Goal: Find specific page/section: Find specific page/section

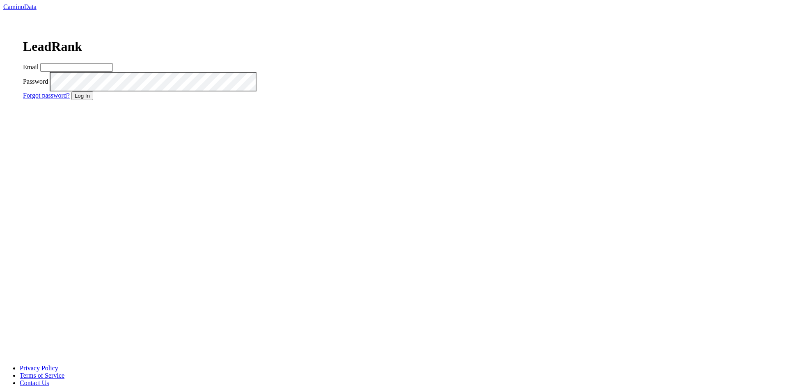
click at [269, 72] on div "Email" at bounding box center [146, 67] width 246 height 9
click at [113, 72] on input "Email" at bounding box center [76, 67] width 73 height 9
type input "matt@dumol.com"
click at [93, 100] on button "Log In" at bounding box center [82, 96] width 22 height 9
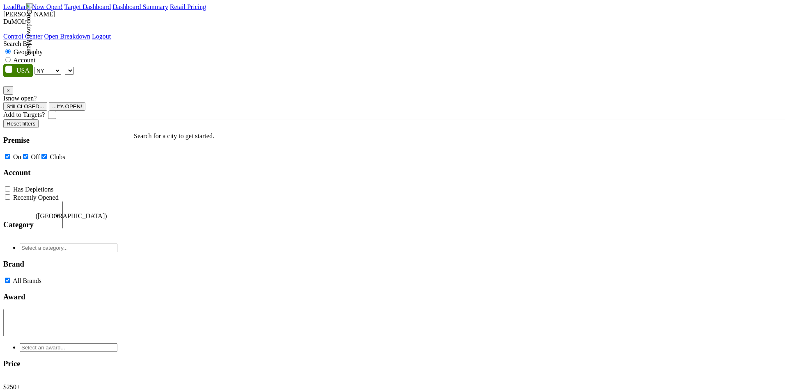
select select "NY"
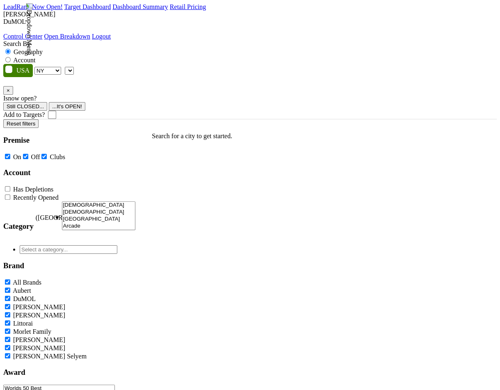
click at [35, 57] on label "Account" at bounding box center [24, 60] width 22 height 7
click at [11, 57] on input "Account" at bounding box center [7, 59] width 5 height 5
radio input "true"
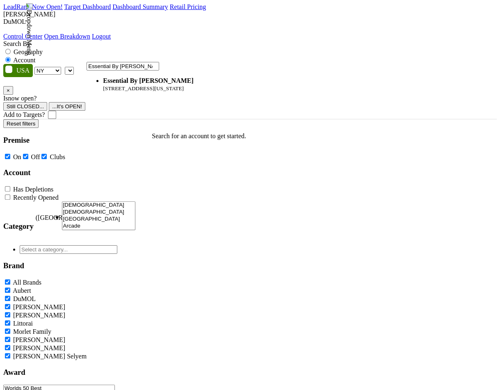
type input "Essential By [PERSON_NAME]"
select select "124211173"
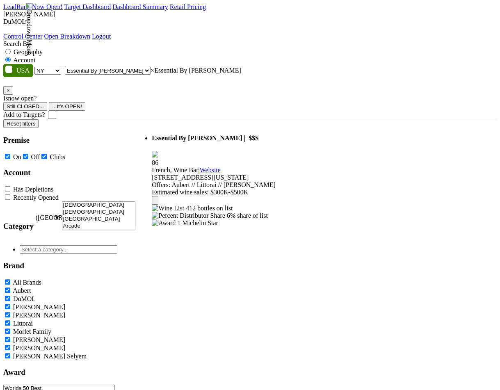
click at [61, 67] on select "AK AL AR AZ CA CO CT DC DE FL GA HI IA ID IL IN KS KY LA MA MD ME MI MN MO MS M…" at bounding box center [47, 71] width 27 height 8
select select "NV"
click at [56, 67] on select "AK AL AR AZ CA CO CT DC DE FL GA HI IA ID IL IN KS KY LA MA MD ME MI MN MO MS M…" at bounding box center [47, 71] width 27 height 8
select select
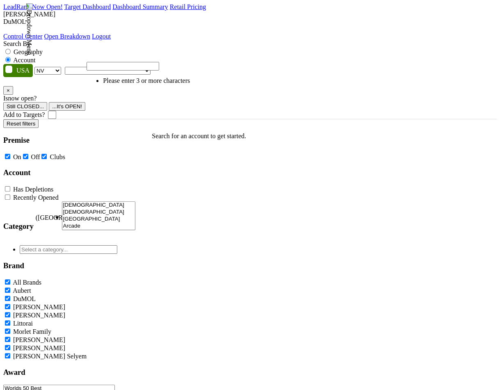
click at [61, 67] on select "AK AL AR AZ CA CO CT DC DE FL GA HI IA ID IL IN KS KY LA MA MD ME MI MN MO MS M…" at bounding box center [47, 71] width 27 height 8
select select "NY"
click at [56, 67] on select "AK AL AR AZ CA CO CT DC DE FL GA HI IA ID IL IN KS KY LA MA MD ME MI MN MO MS M…" at bounding box center [47, 71] width 27 height 8
type input "Essential By [PERSON_NAME]"
select select "124211173"
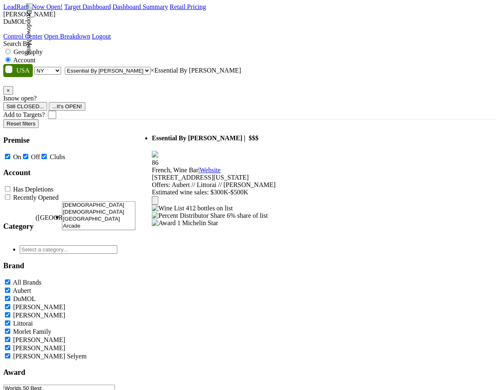
select select
click at [159, 68] on input "ccc" at bounding box center [123, 66] width 73 height 9
type input "ccc"
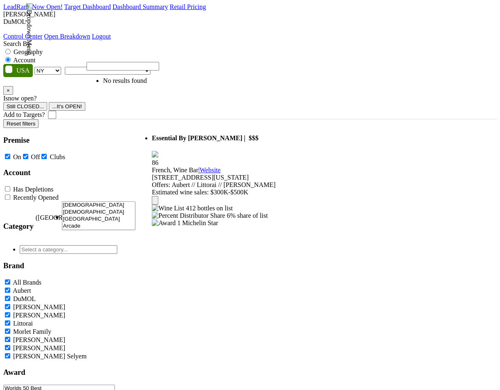
click at [61, 67] on select "AK AL AR AZ CA CO CT DC DE FL GA HI IA ID IL IN KS KY LA MA MD ME MI MN MO MS M…" at bounding box center [47, 71] width 27 height 8
select select "MT"
click at [56, 67] on select "AK AL AR AZ CA CO CT DC DE FL GA HI IA ID IL IN KS KY LA MA MD ME MI MN MO MS M…" at bounding box center [47, 71] width 27 height 8
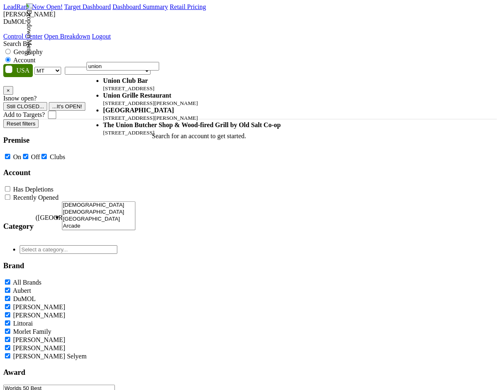
type input "union"
select select "123531238"
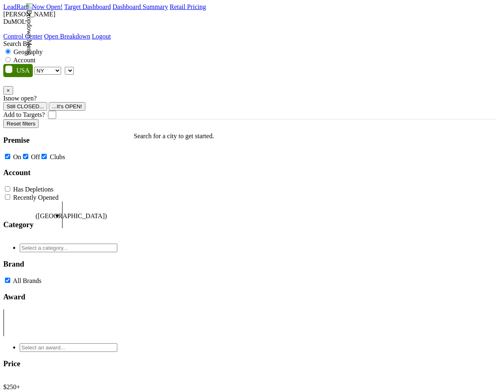
select select "NY"
click at [35, 57] on label "Account" at bounding box center [24, 60] width 22 height 7
click at [11, 57] on input "Account" at bounding box center [7, 59] width 5 height 5
radio input "true"
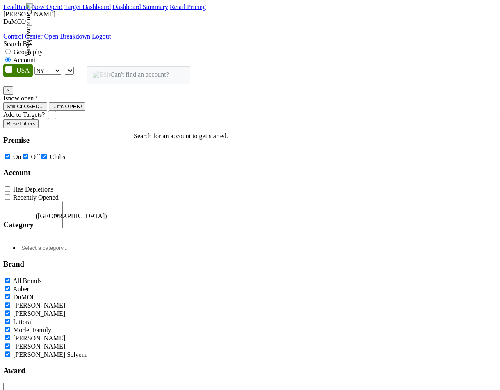
type input "Essential By [PERSON_NAME]"
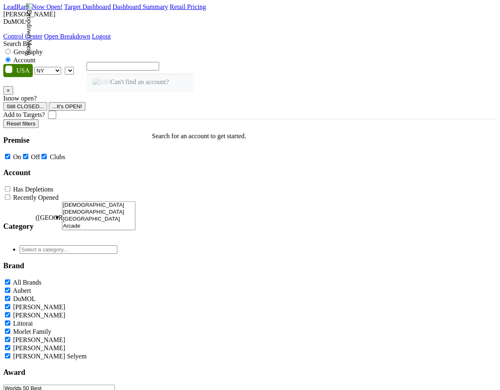
select select "124211173"
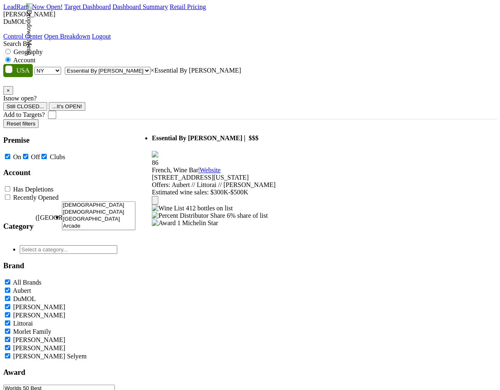
click at [155, 202] on icon at bounding box center [155, 202] width 0 height 0
click at [225, 135] on span "Essential By [PERSON_NAME]" at bounding box center [197, 138] width 90 height 7
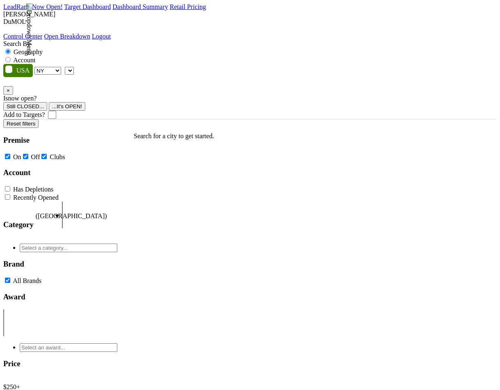
select select "NY"
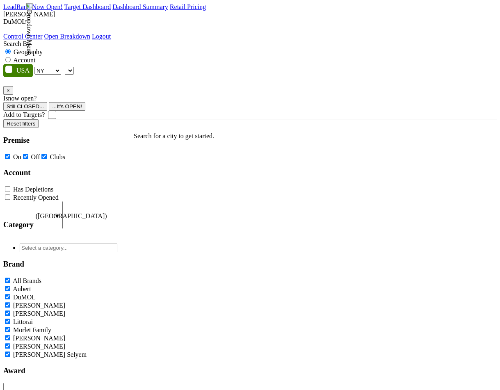
click at [35, 57] on label "Account" at bounding box center [24, 60] width 22 height 7
click at [11, 57] on input "Account" at bounding box center [7, 59] width 5 height 5
radio input "true"
type input "Essential By [PERSON_NAME]"
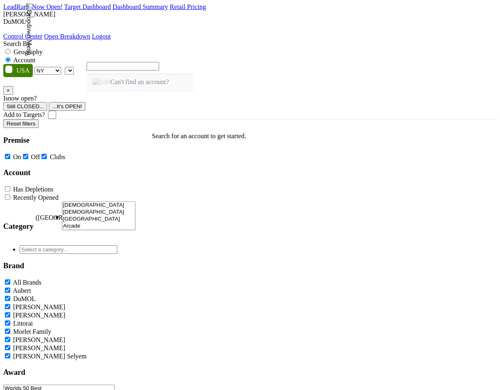
select select "124211173"
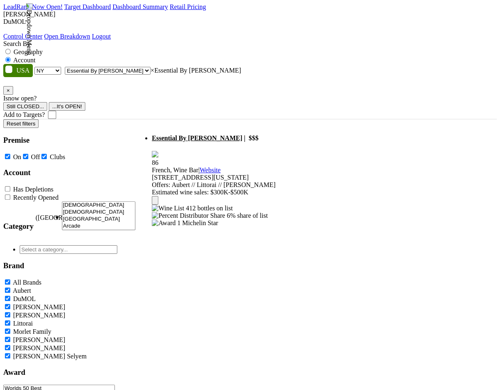
click at [213, 135] on span "Essential By [PERSON_NAME]" at bounding box center [197, 138] width 90 height 7
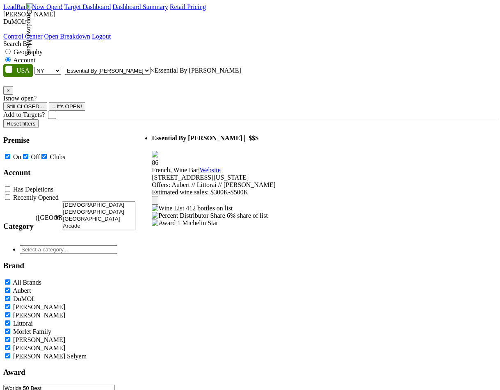
click at [177, 205] on img at bounding box center [168, 208] width 32 height 7
click at [176, 205] on img at bounding box center [168, 208] width 32 height 7
click at [175, 205] on img at bounding box center [168, 208] width 32 height 7
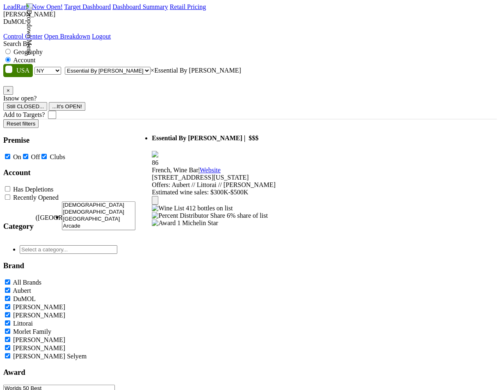
click at [175, 205] on img at bounding box center [168, 208] width 32 height 7
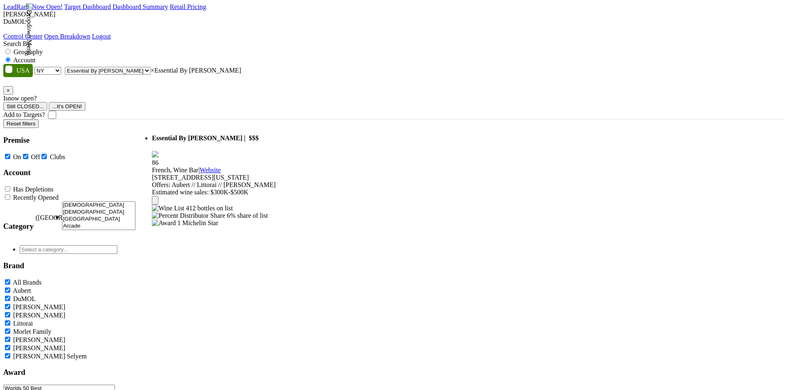
drag, startPoint x: 579, startPoint y: 172, endPoint x: 556, endPoint y: 205, distance: 40.4
click at [276, 205] on div "Essential By [PERSON_NAME] Score: 86" at bounding box center [276, 256] width 0 height 274
click at [321, 140] on button "Satellite" at bounding box center [300, 148] width 41 height 16
click at [272, 311] on button "Tilt map" at bounding box center [263, 316] width 16 height 16
click at [272, 312] on button "Tilt map" at bounding box center [263, 316] width 16 height 16
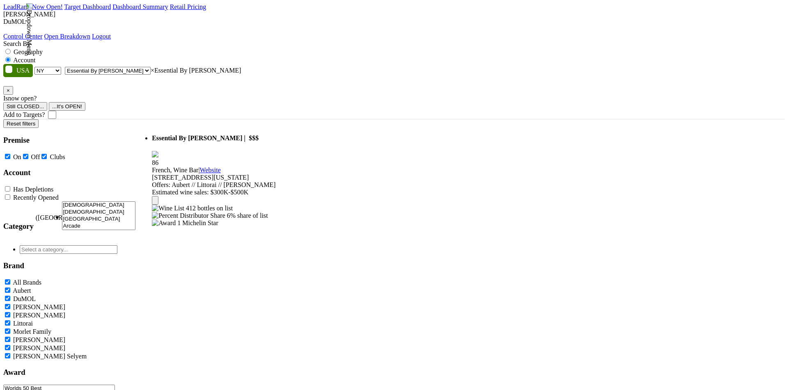
click at [272, 312] on button "Tilt map" at bounding box center [263, 316] width 16 height 16
click at [272, 346] on button "Map camera controls" at bounding box center [263, 346] width 16 height 16
click at [251, 342] on button "Move right" at bounding box center [243, 346] width 16 height 16
click at [272, 124] on button "Toggle fullscreen view" at bounding box center [263, 132] width 16 height 16
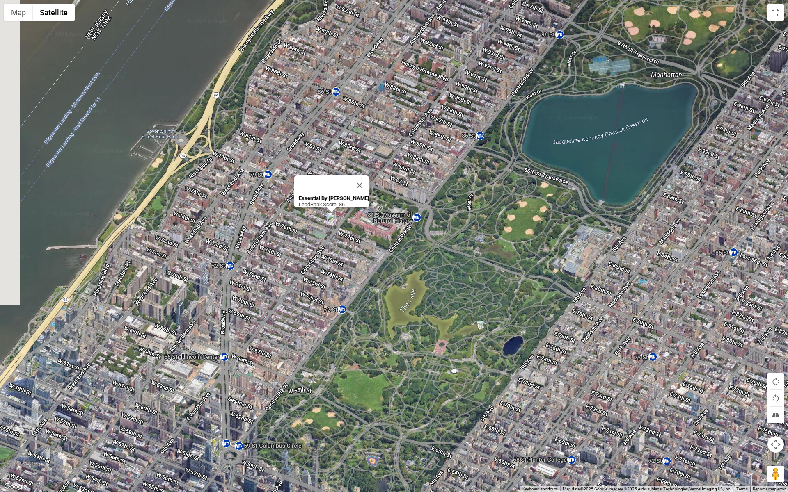
drag, startPoint x: 241, startPoint y: 273, endPoint x: 390, endPoint y: 264, distance: 148.9
click at [390, 264] on div "Essential By [PERSON_NAME] Score: 86" at bounding box center [394, 246] width 788 height 492
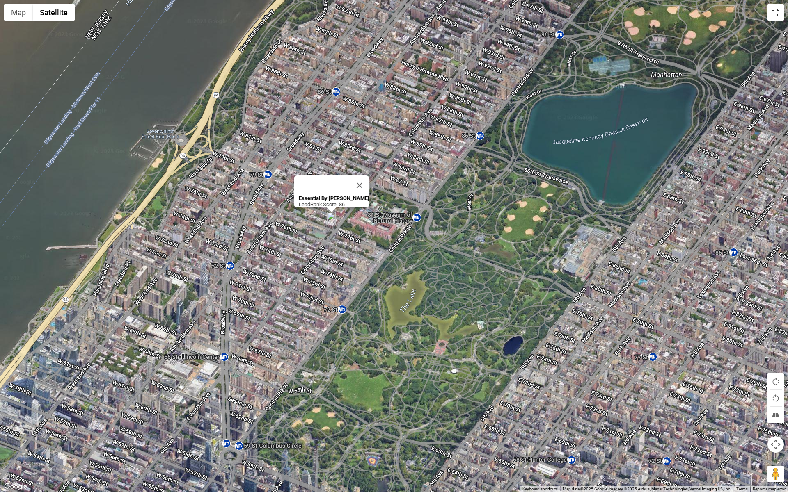
click at [500, 18] on button "Toggle fullscreen view" at bounding box center [775, 12] width 16 height 16
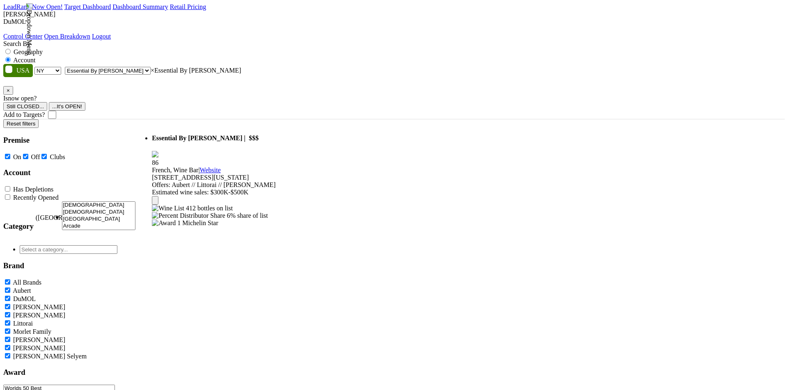
drag, startPoint x: 166, startPoint y: 110, endPoint x: 266, endPoint y: 110, distance: 99.7
click at [249, 174] on span "[STREET_ADDRESS][US_STATE]" at bounding box center [200, 177] width 97 height 7
drag, startPoint x: 275, startPoint y: 108, endPoint x: 181, endPoint y: 108, distance: 94.0
click at [181, 174] on div "[STREET_ADDRESS][US_STATE]" at bounding box center [214, 177] width 124 height 7
click at [314, 226] on b "Essential By [PERSON_NAME]" at bounding box center [278, 229] width 71 height 6
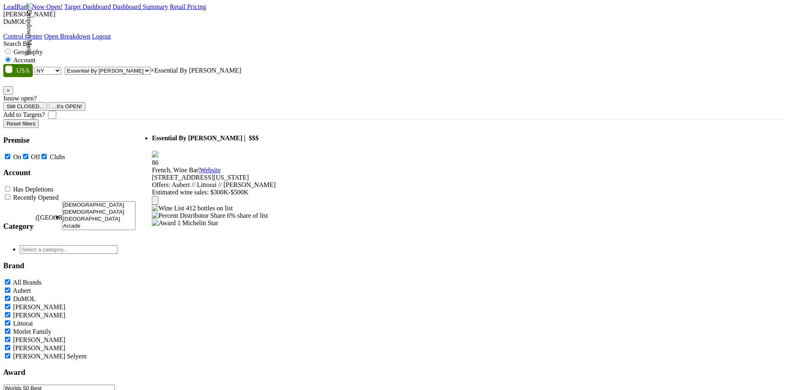
click at [280, 243] on img "Essential By Christophe" at bounding box center [275, 250] width 9 height 14
drag, startPoint x: 279, startPoint y: 110, endPoint x: 179, endPoint y: 110, distance: 100.1
click at [179, 174] on div "[STREET_ADDRESS][US_STATE]" at bounding box center [214, 177] width 124 height 7
